Goal: Information Seeking & Learning: Learn about a topic

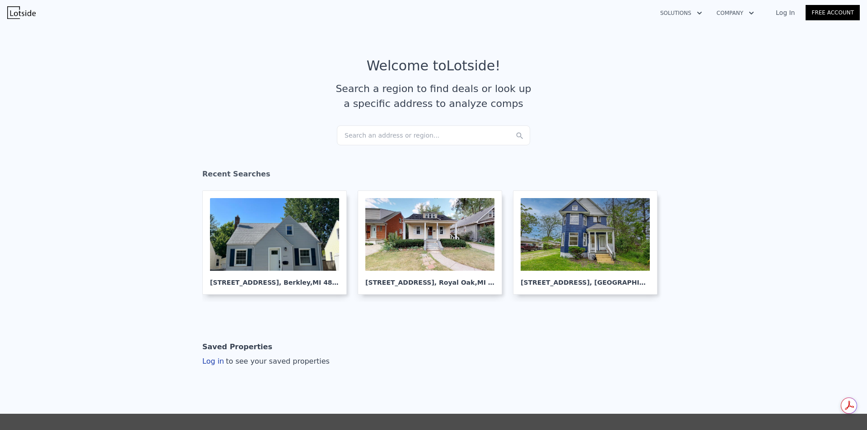
click at [403, 137] on div "Search an address or region..." at bounding box center [433, 135] width 193 height 20
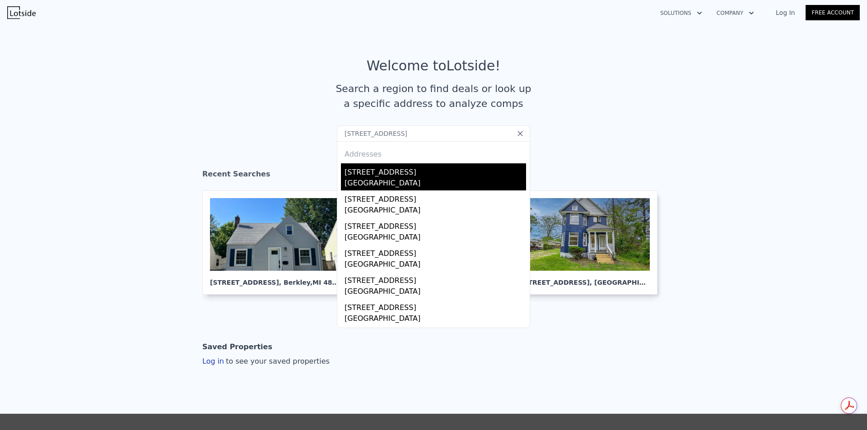
type input "[STREET_ADDRESS]"
click at [371, 176] on div "[STREET_ADDRESS]" at bounding box center [434, 170] width 181 height 14
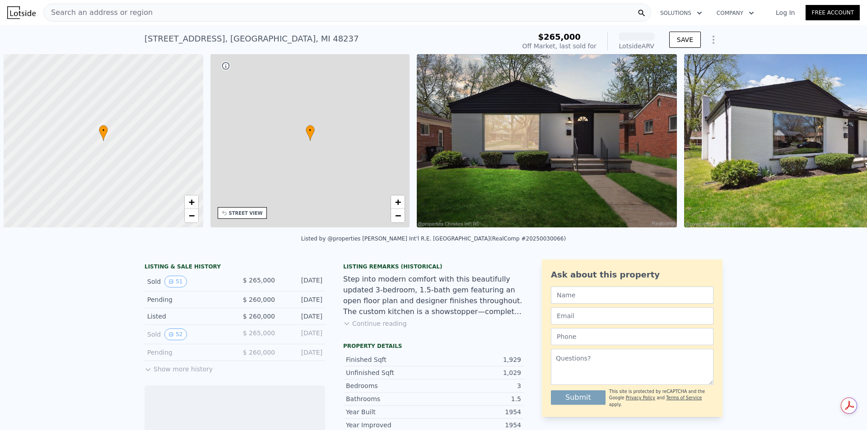
scroll to position [0, 4]
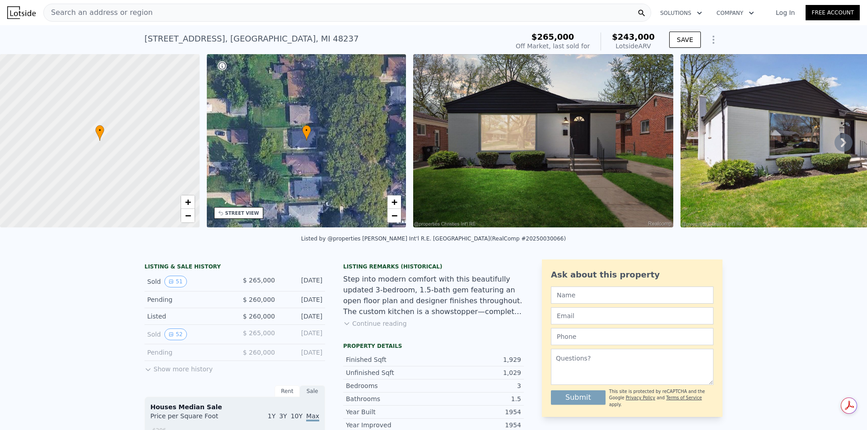
click at [164, 374] on button "Show more history" at bounding box center [178, 367] width 68 height 13
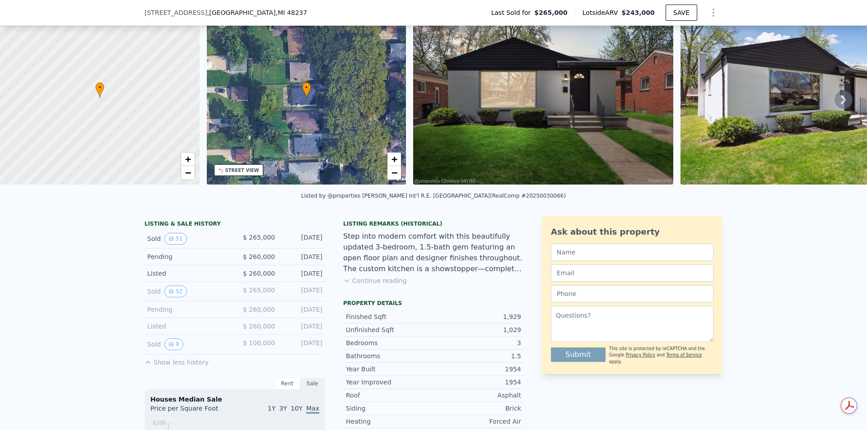
scroll to position [42, 0]
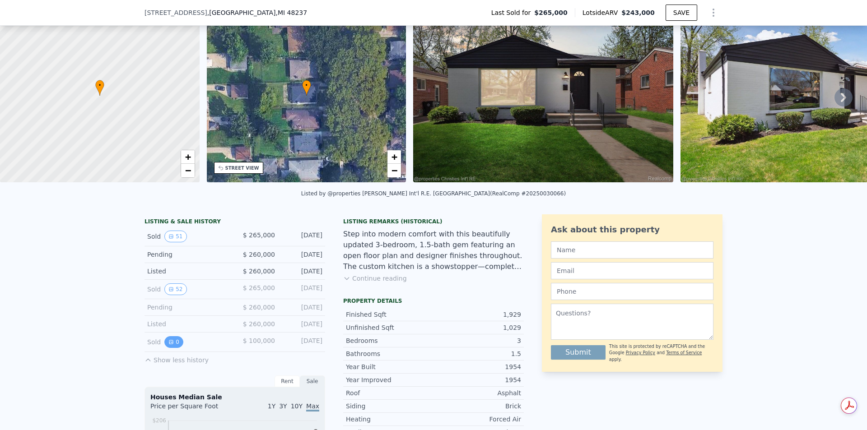
click at [168, 345] on icon "View historical data" at bounding box center [170, 341] width 5 height 5
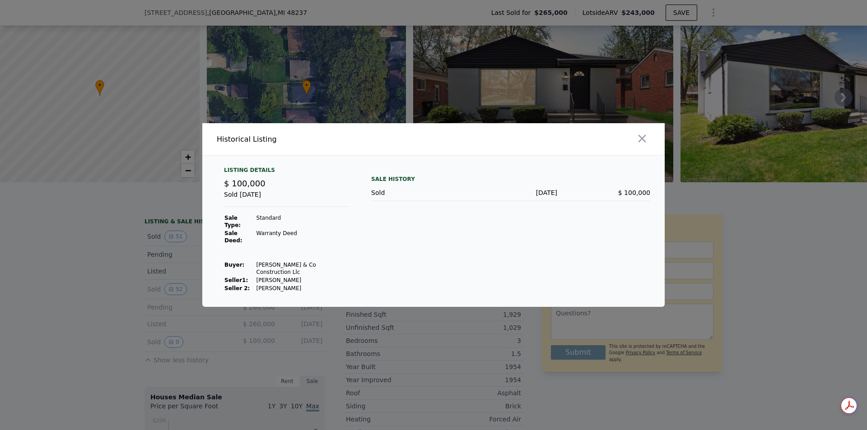
click at [150, 331] on div at bounding box center [433, 215] width 867 height 430
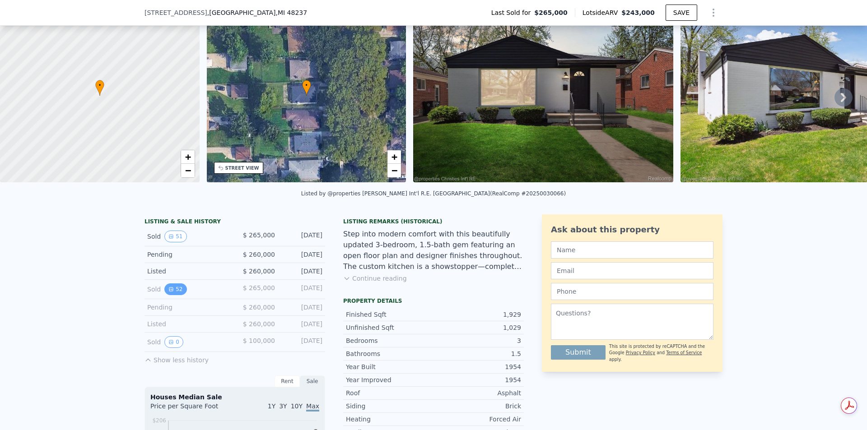
click at [164, 293] on button "52" at bounding box center [175, 289] width 22 height 12
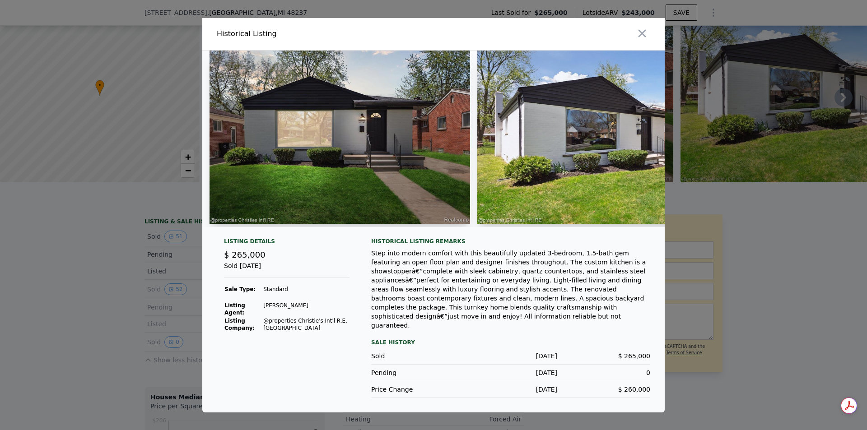
click at [136, 307] on div at bounding box center [433, 215] width 867 height 430
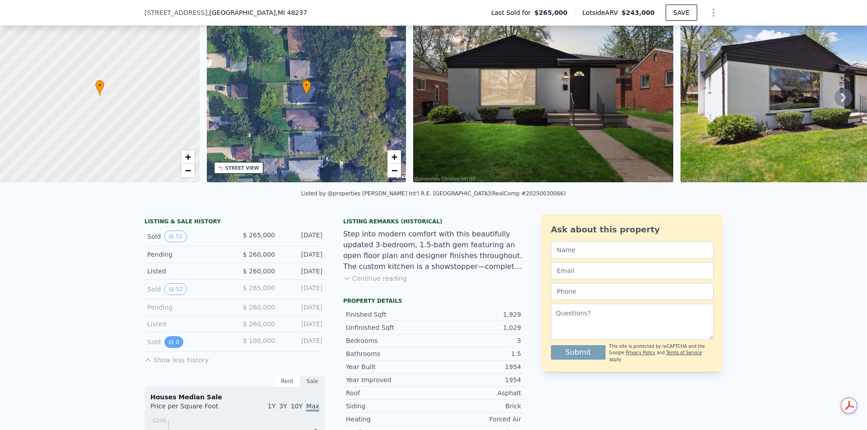
click at [170, 348] on button "0" at bounding box center [173, 342] width 19 height 12
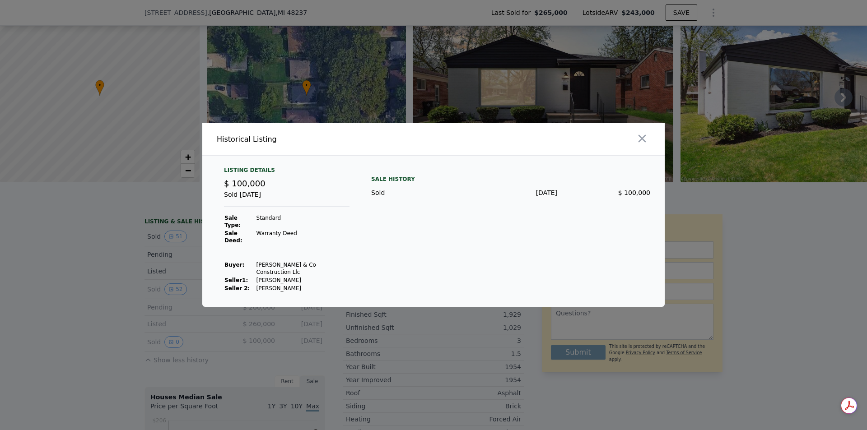
click at [258, 261] on td "Costello & Co Construction Llc" at bounding box center [303, 268] width 94 height 15
drag, startPoint x: 258, startPoint y: 260, endPoint x: 333, endPoint y: 260, distance: 74.9
click at [333, 260] on div "Listing Details $ 100,000 Sold Apr 23, 2024 Sale Type: Standard Sale Deed: Warr…" at bounding box center [287, 230] width 140 height 126
copy tbody "Costello & Co Construction Llc Seller 1 : Ross Lasandra Seller 2: Johnson Josep…"
click at [262, 263] on td "Costello & Co Construction Llc" at bounding box center [303, 268] width 94 height 15
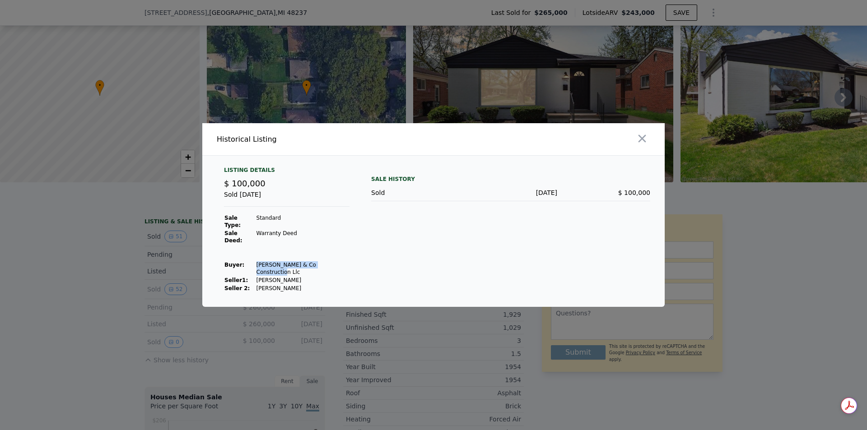
drag, startPoint x: 262, startPoint y: 263, endPoint x: 320, endPoint y: 261, distance: 57.8
click at [320, 261] on td "Costello & Co Construction Llc" at bounding box center [303, 268] width 94 height 15
click at [169, 299] on div at bounding box center [433, 215] width 867 height 430
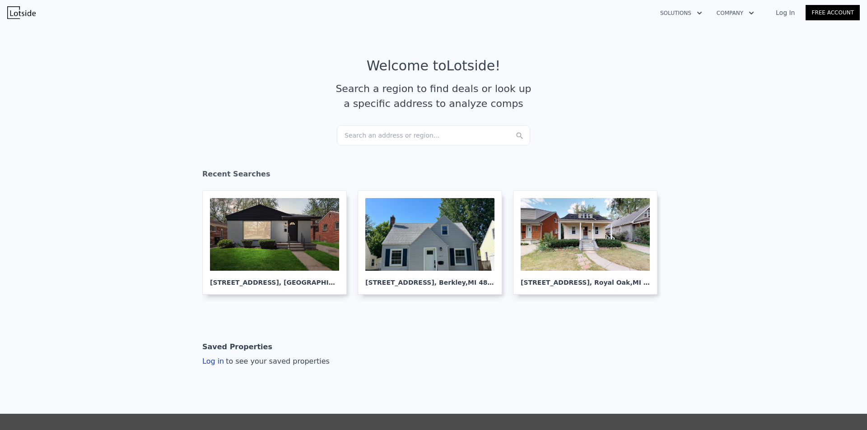
click at [367, 135] on div "Search an address or region..." at bounding box center [433, 135] width 193 height 20
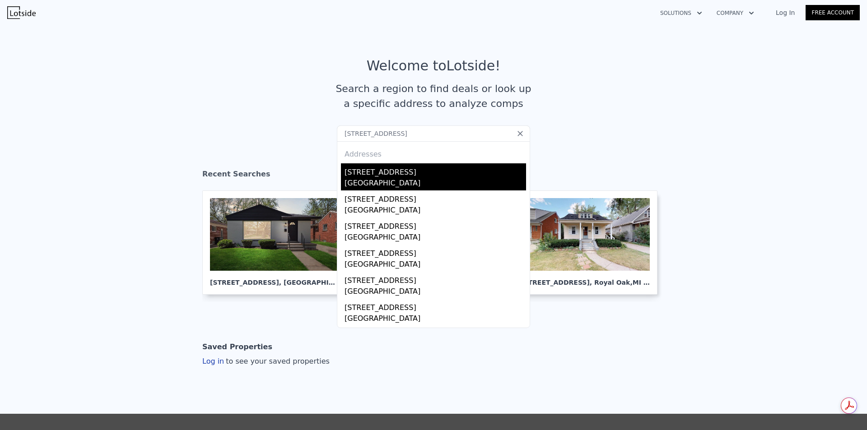
type input "[STREET_ADDRESS]"
click at [386, 170] on div "[STREET_ADDRESS]" at bounding box center [434, 170] width 181 height 14
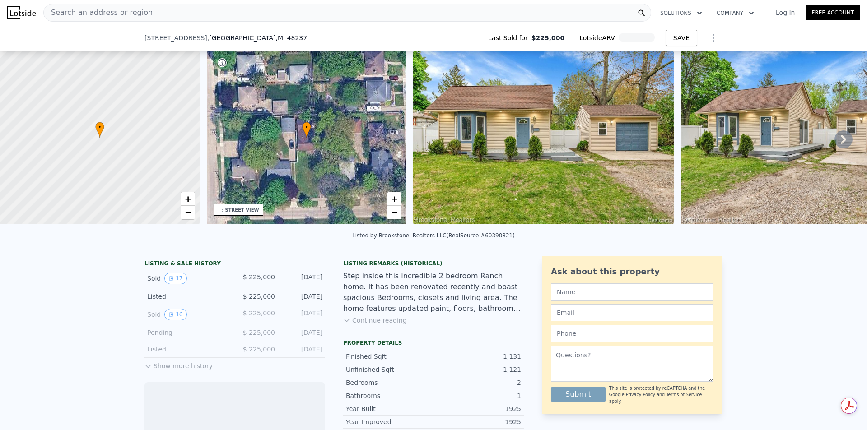
scroll to position [223, 0]
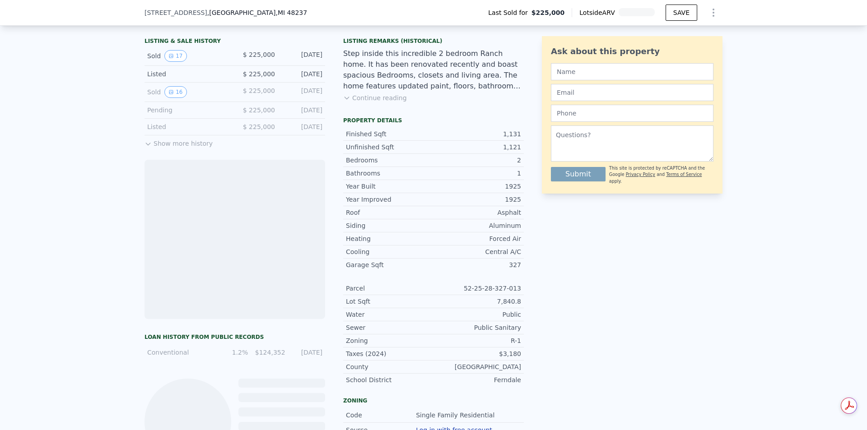
click at [173, 148] on button "Show more history" at bounding box center [178, 141] width 68 height 13
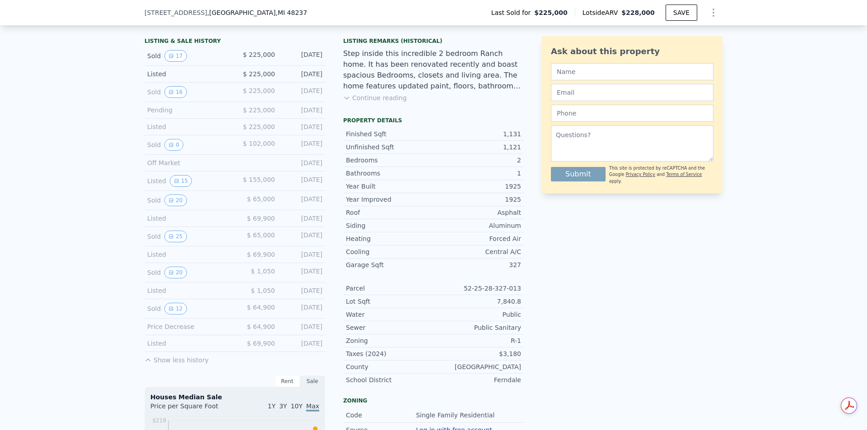
drag, startPoint x: 315, startPoint y: 150, endPoint x: 252, endPoint y: 153, distance: 63.3
click at [252, 153] on div "Sold 0 $ 102,000 [DATE]" at bounding box center [234, 144] width 181 height 19
click at [252, 147] on span "$ 102,000" at bounding box center [259, 143] width 32 height 7
click at [300, 151] on div "[DATE]" at bounding box center [302, 145] width 40 height 12
drag, startPoint x: 300, startPoint y: 151, endPoint x: 271, endPoint y: 150, distance: 28.9
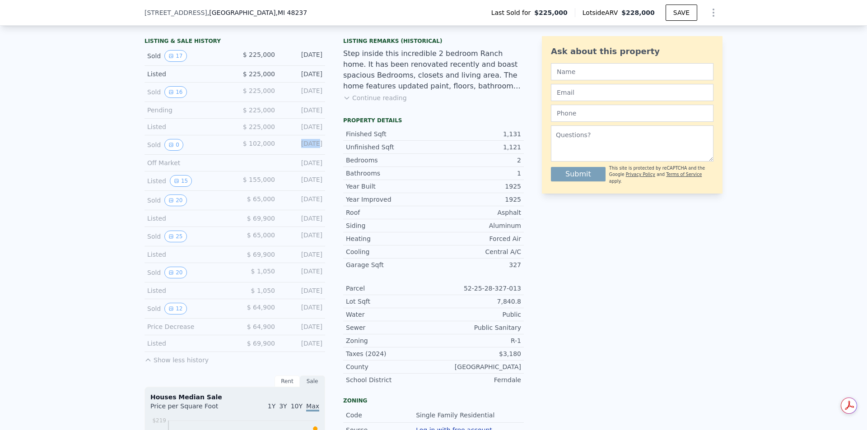
click at [271, 150] on div "Sold 0 $ 102,000 [DATE]" at bounding box center [234, 144] width 181 height 19
click at [269, 147] on span "$ 102,000" at bounding box center [259, 143] width 32 height 7
click at [170, 98] on button "16" at bounding box center [175, 92] width 22 height 12
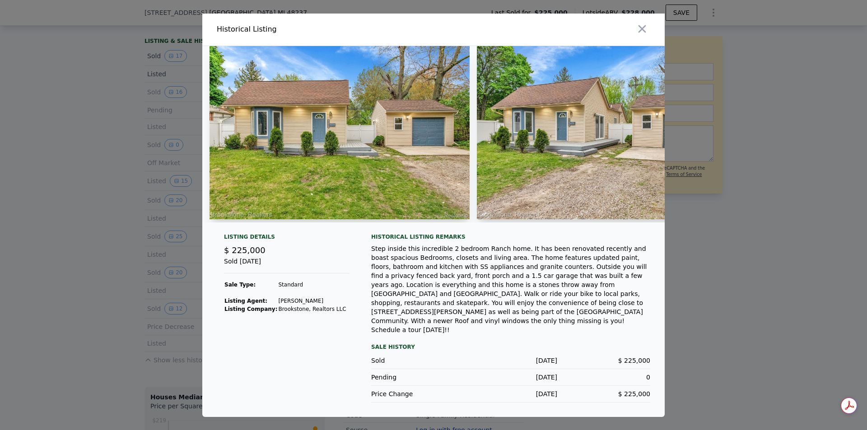
click at [388, 159] on img at bounding box center [339, 132] width 260 height 173
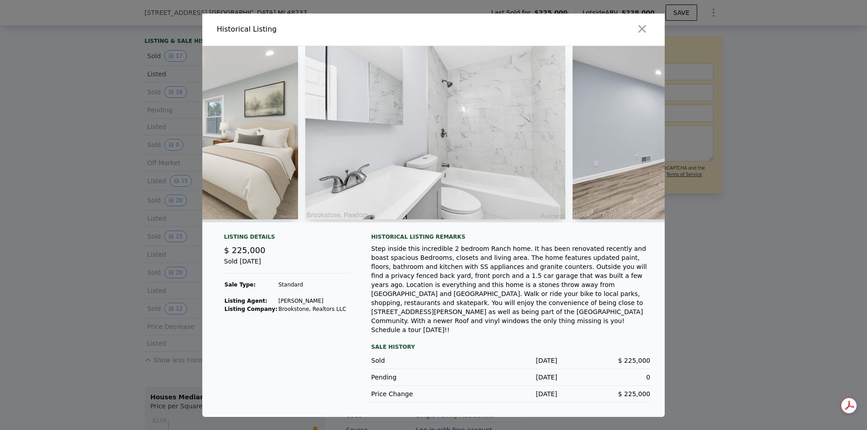
scroll to position [0, 1958]
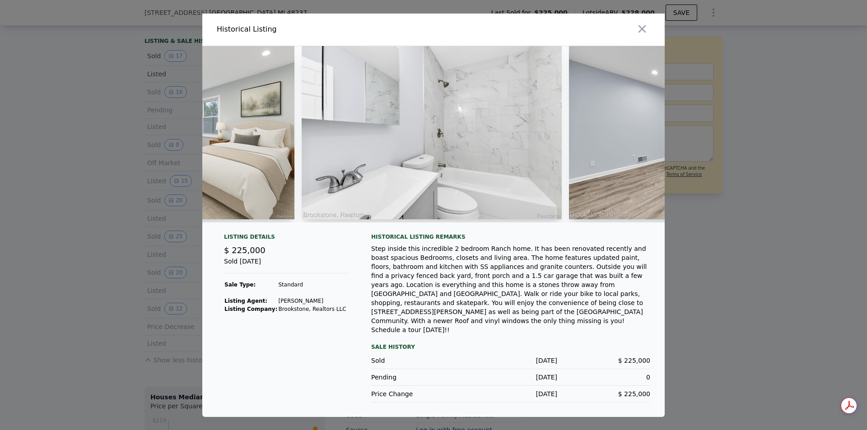
drag, startPoint x: 492, startPoint y: 236, endPoint x: 511, endPoint y: 232, distance: 18.9
click at [518, 230] on div at bounding box center [433, 138] width 462 height 184
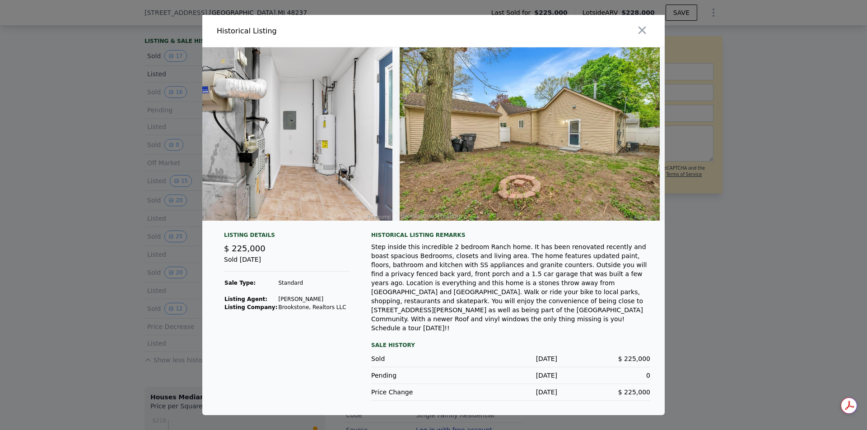
scroll to position [0, 3740]
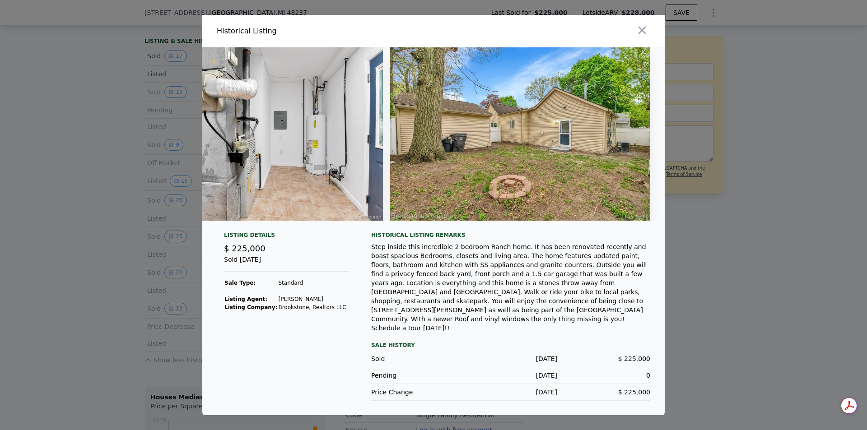
click at [96, 194] on div at bounding box center [433, 215] width 867 height 430
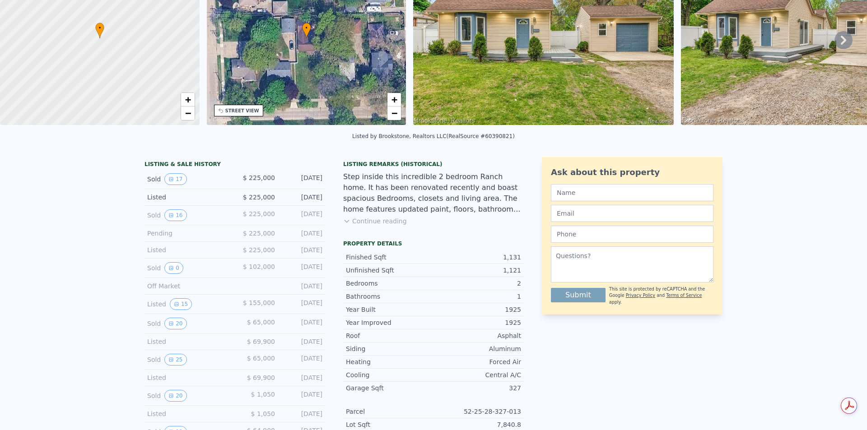
scroll to position [3, 0]
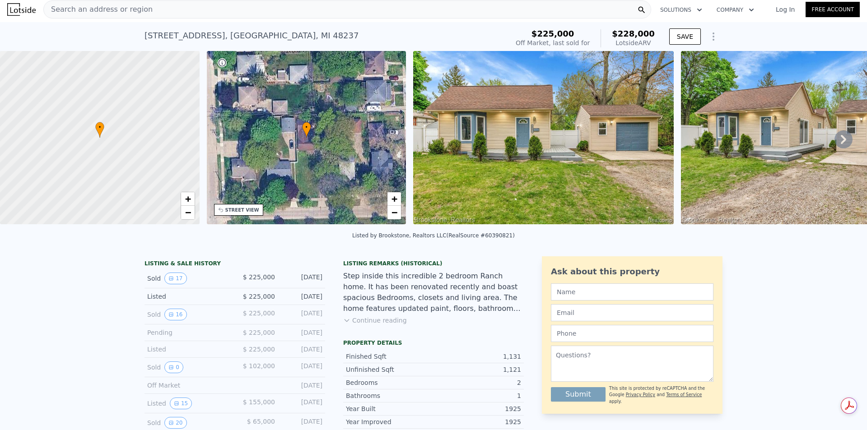
click at [381, 11] on div "Search an address or region" at bounding box center [347, 9] width 608 height 18
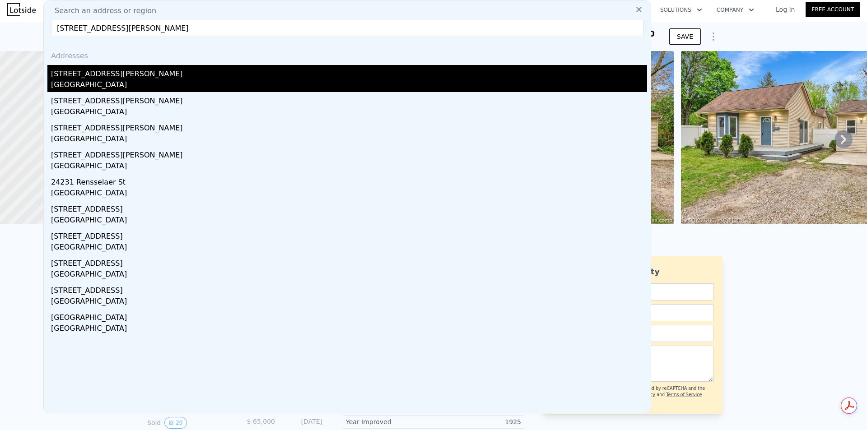
type input "[STREET_ADDRESS][PERSON_NAME]"
click at [174, 77] on div "[STREET_ADDRESS][PERSON_NAME]" at bounding box center [349, 72] width 596 height 14
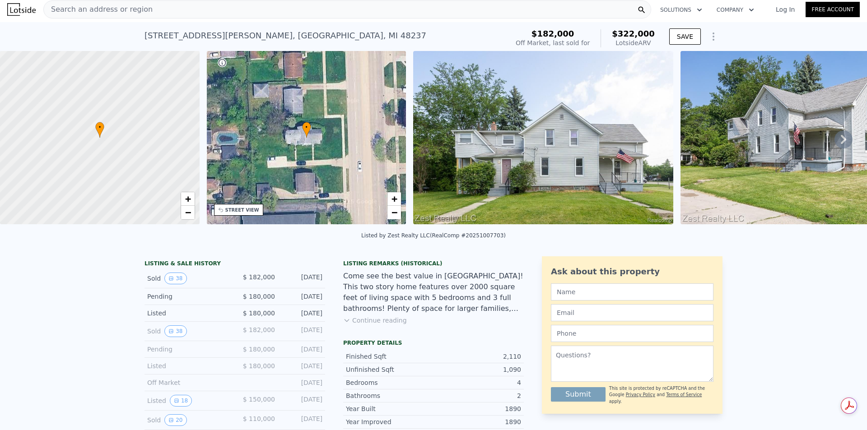
click at [173, 282] on button "38" at bounding box center [175, 279] width 22 height 12
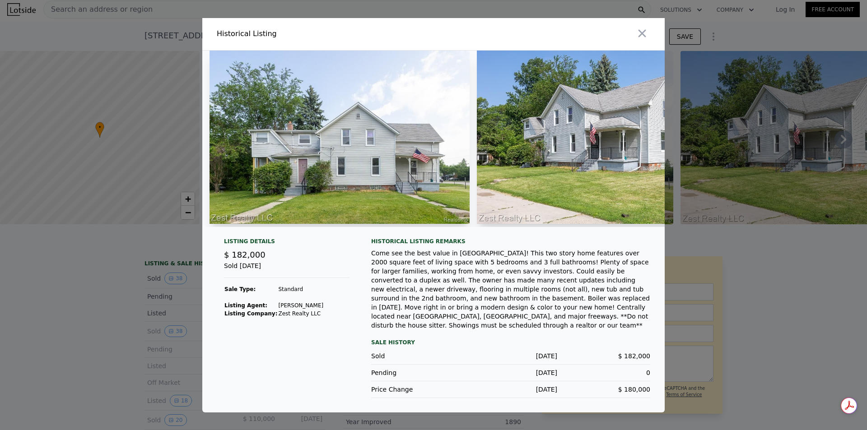
click at [166, 307] on div at bounding box center [433, 215] width 867 height 430
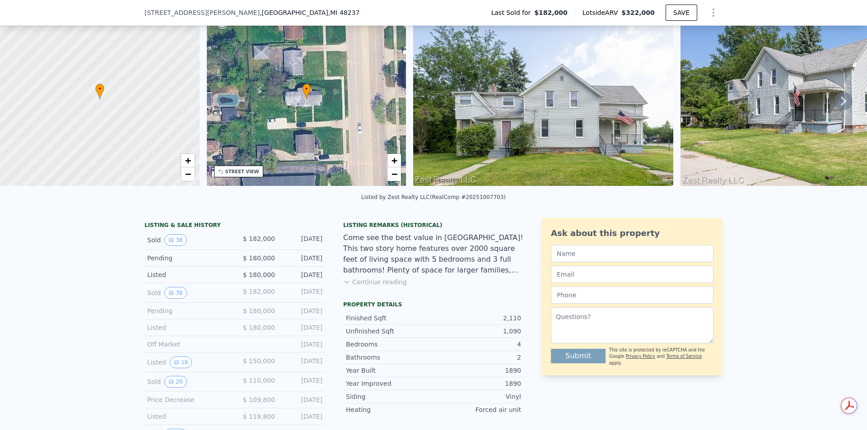
scroll to position [45, 0]
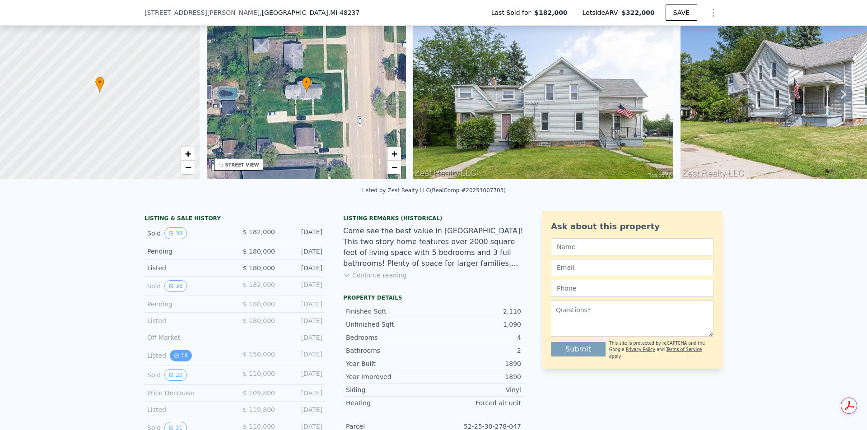
click at [175, 362] on button "18" at bounding box center [181, 356] width 22 height 12
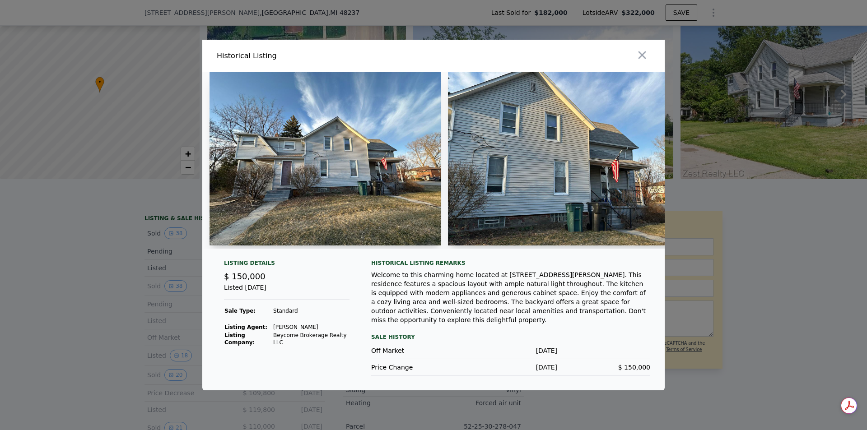
click at [173, 357] on div at bounding box center [433, 215] width 867 height 430
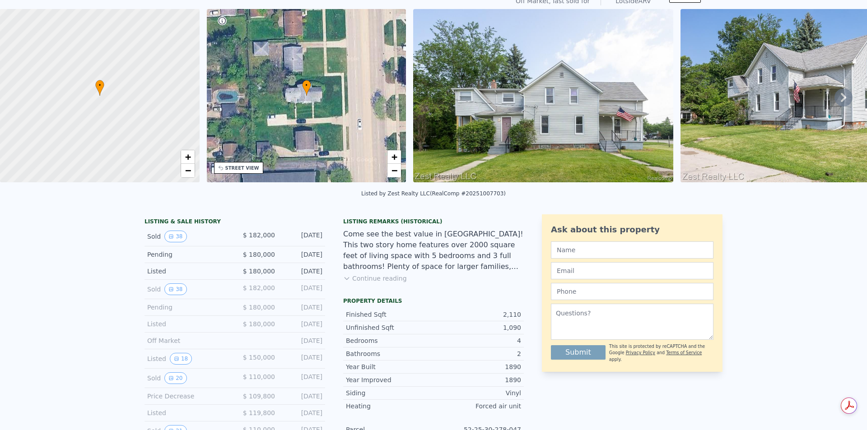
scroll to position [0, 0]
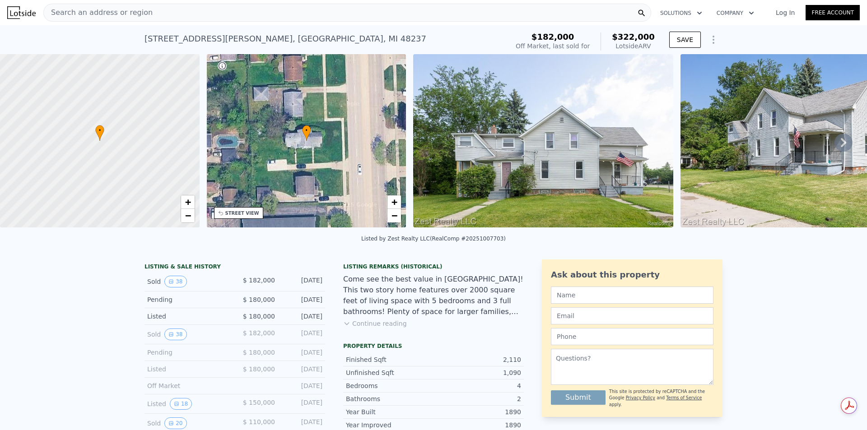
click at [268, 36] on div "[STREET_ADDRESS][PERSON_NAME]" at bounding box center [285, 39] width 282 height 13
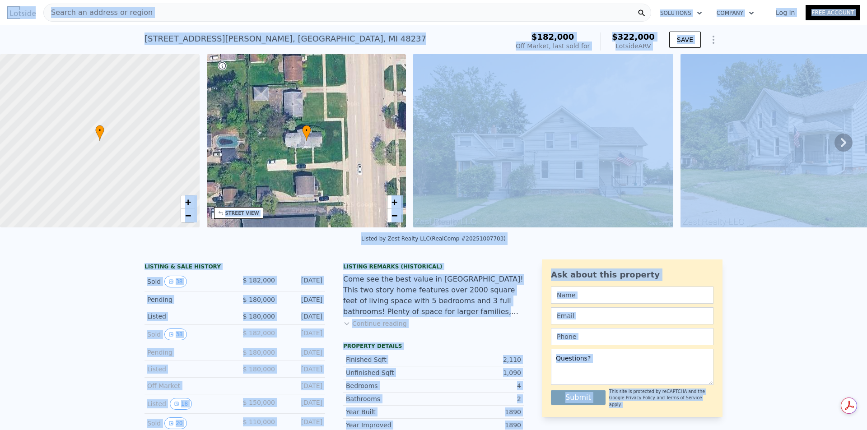
click at [260, 15] on div "Search an address or region" at bounding box center [347, 13] width 608 height 18
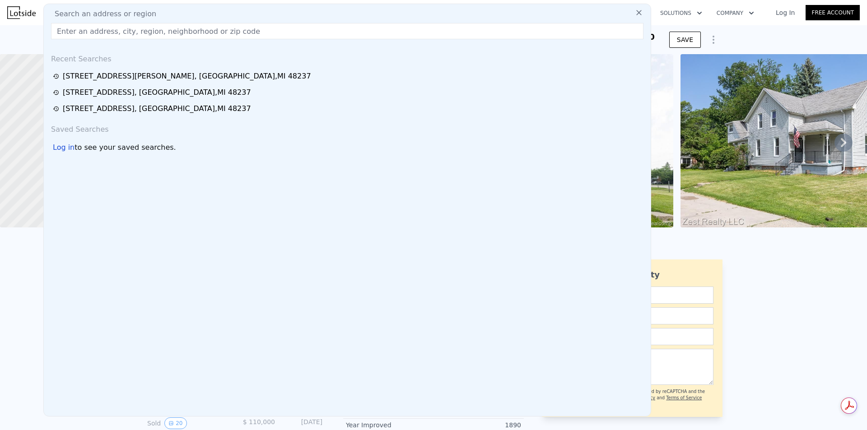
click at [260, 11] on div "Search an address or region" at bounding box center [346, 14] width 599 height 11
click at [209, 33] on input "text" at bounding box center [347, 31] width 592 height 16
paste input "[STREET_ADDRESS]"
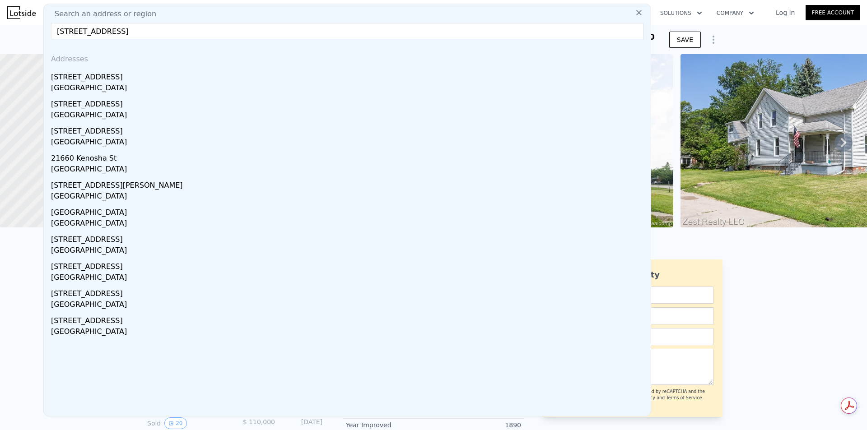
type input "[STREET_ADDRESS]"
click at [187, 79] on div "[STREET_ADDRESS]" at bounding box center [349, 75] width 596 height 14
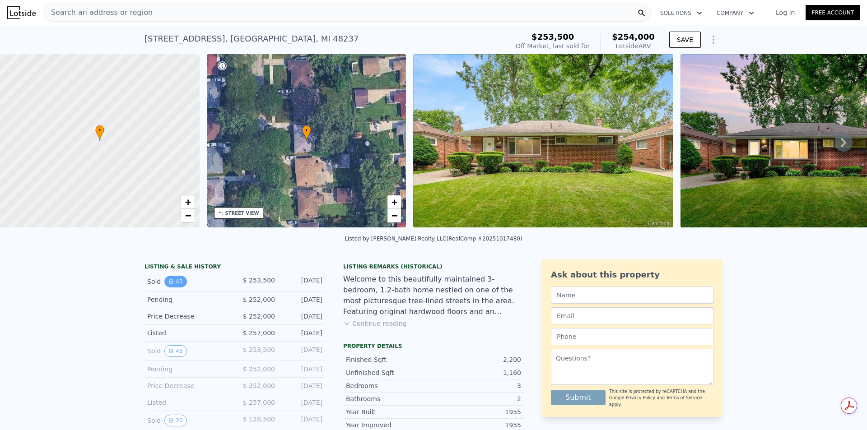
click at [161, 288] on div "Sold 43" at bounding box center [187, 282] width 80 height 12
click at [169, 283] on icon "View historical data" at bounding box center [171, 282] width 4 height 4
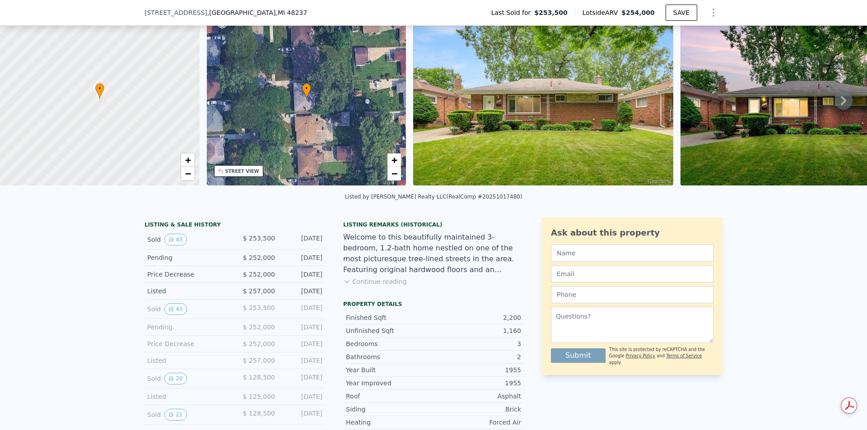
scroll to position [42, 0]
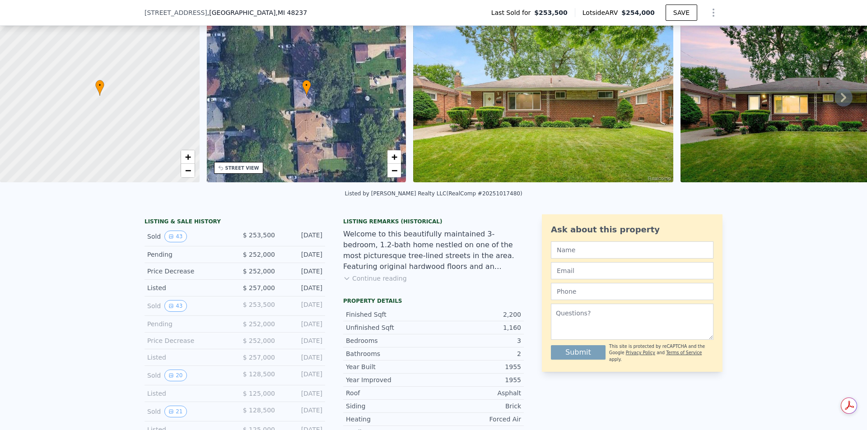
click at [220, 362] on div "Listed" at bounding box center [187, 357] width 80 height 9
drag, startPoint x: 249, startPoint y: 382, endPoint x: 300, endPoint y: 380, distance: 51.1
click at [299, 380] on div "Sold 20 $ 128,500 [DATE]" at bounding box center [234, 375] width 181 height 19
click at [300, 380] on div "[DATE]" at bounding box center [302, 376] width 40 height 12
